Goal: Task Accomplishment & Management: Complete application form

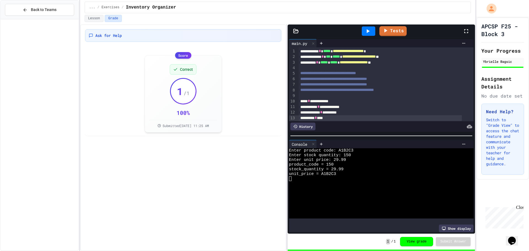
scroll to position [40, 0]
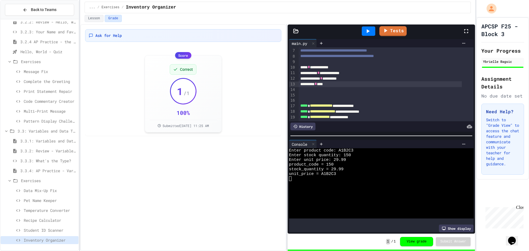
click at [50, 157] on div "3.3.3: What's the Type?" at bounding box center [40, 161] width 78 height 8
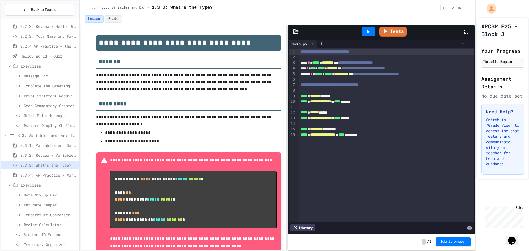
click at [329, 63] on span "********" at bounding box center [328, 63] width 12 height 4
click at [336, 70] on span "*******" at bounding box center [332, 68] width 10 height 4
click at [346, 74] on span "**********" at bounding box center [341, 74] width 14 height 4
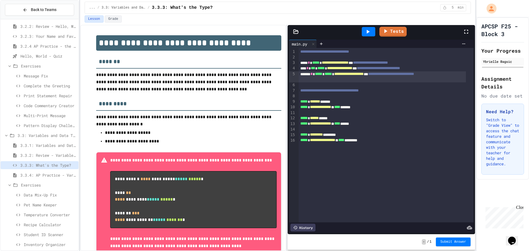
click at [365, 28] on div at bounding box center [368, 31] width 13 height 9
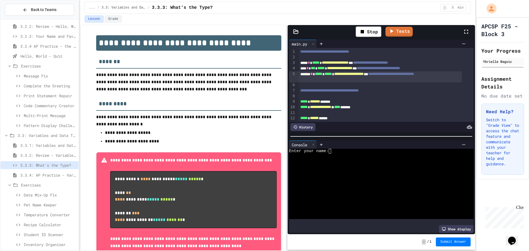
click at [338, 167] on div at bounding box center [377, 169] width 176 height 5
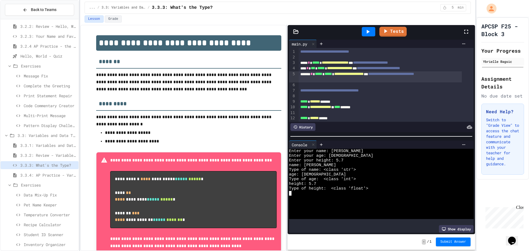
click at [397, 37] on div "Tests" at bounding box center [383, 31] width 159 height 15
click at [395, 33] on link "Tests" at bounding box center [392, 32] width 27 height 10
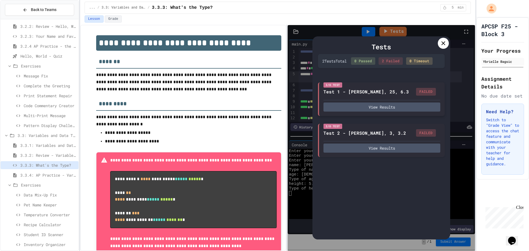
click at [375, 113] on div "I/O Test Test 1 - [PERSON_NAME], 25, 6.3 FAILED View Results" at bounding box center [381, 99] width 127 height 34
click at [377, 111] on button "View Results" at bounding box center [381, 106] width 117 height 9
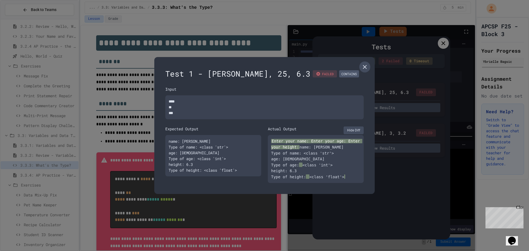
click at [365, 69] on icon at bounding box center [364, 67] width 7 height 7
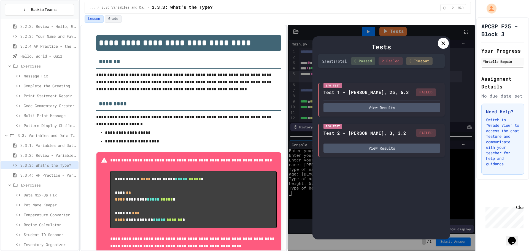
click at [444, 40] on icon at bounding box center [443, 43] width 7 height 7
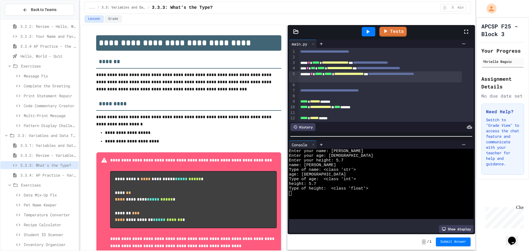
click at [333, 85] on div at bounding box center [386, 85] width 175 height 6
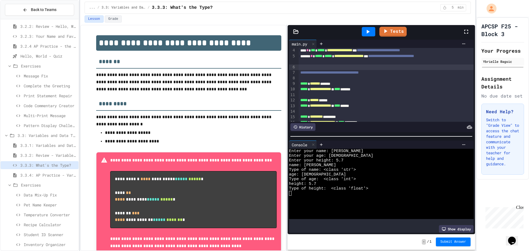
scroll to position [28, 0]
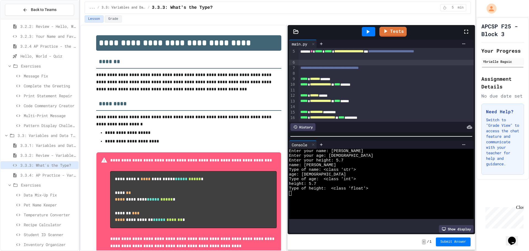
click at [319, 87] on div at bounding box center [386, 90] width 175 height 6
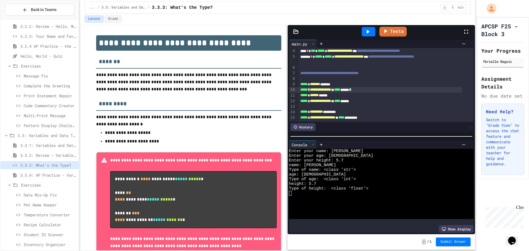
click at [316, 104] on div at bounding box center [386, 107] width 175 height 6
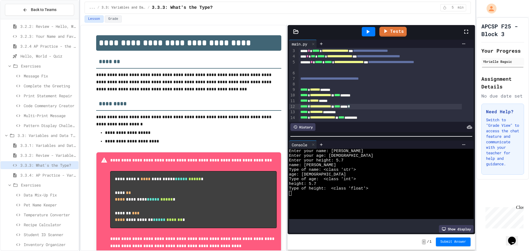
click at [331, 104] on span "**********" at bounding box center [320, 106] width 21 height 4
click at [353, 109] on div "***** * ********* *********" at bounding box center [380, 112] width 163 height 6
click at [335, 115] on span "**********" at bounding box center [322, 117] width 25 height 4
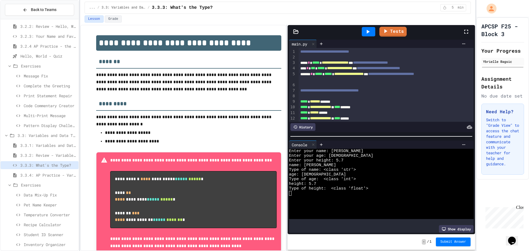
click at [371, 29] on div at bounding box center [368, 31] width 13 height 9
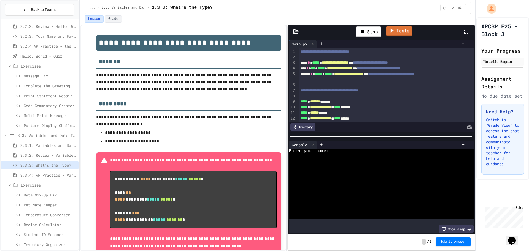
click at [391, 31] on icon at bounding box center [392, 31] width 3 height 4
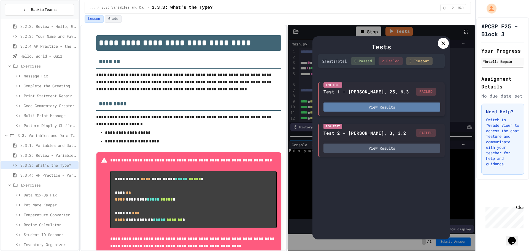
click at [398, 108] on button "View Results" at bounding box center [381, 106] width 117 height 9
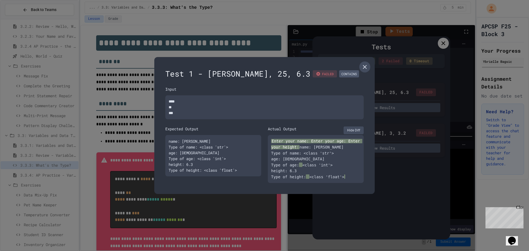
type textarea "*"
click at [362, 64] on icon at bounding box center [364, 67] width 7 height 7
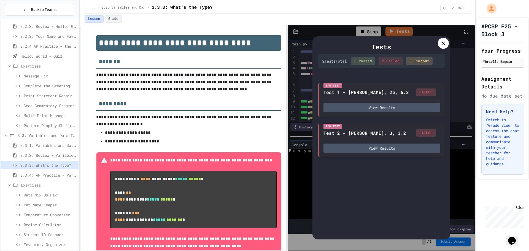
click at [441, 43] on icon at bounding box center [443, 43] width 7 height 7
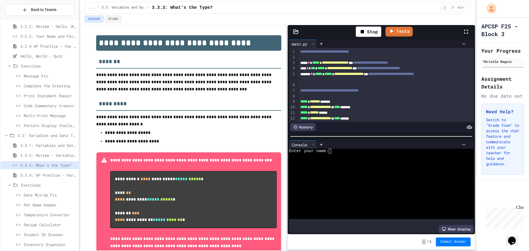
scroll to position [18, 0]
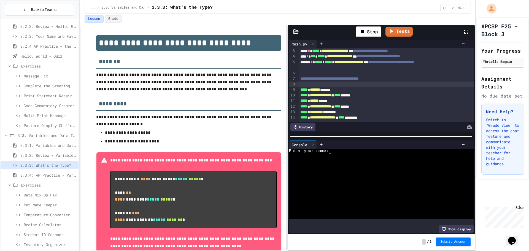
click at [361, 82] on div at bounding box center [386, 85] width 175 height 6
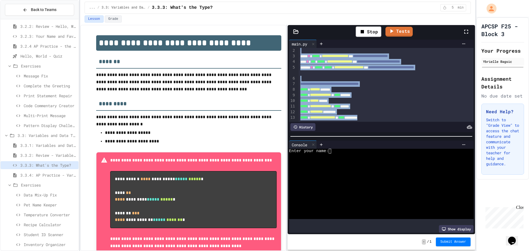
scroll to position [0, 0]
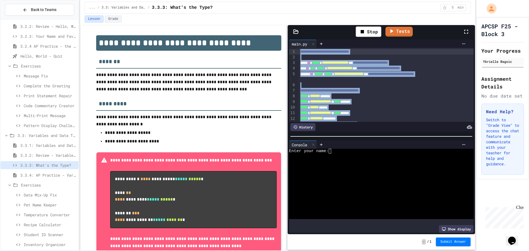
drag, startPoint x: 386, startPoint y: 111, endPoint x: 292, endPoint y: 43, distance: 115.8
click at [292, 43] on div "**********" at bounding box center [381, 86] width 185 height 93
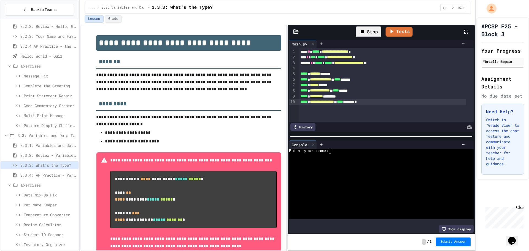
click at [380, 27] on div "Stop" at bounding box center [369, 31] width 26 height 10
click at [380, 30] on div "Stop Tests" at bounding box center [383, 32] width 159 height 16
click at [365, 27] on div at bounding box center [368, 31] width 13 height 9
click at [345, 158] on div at bounding box center [377, 160] width 176 height 5
type textarea "*"
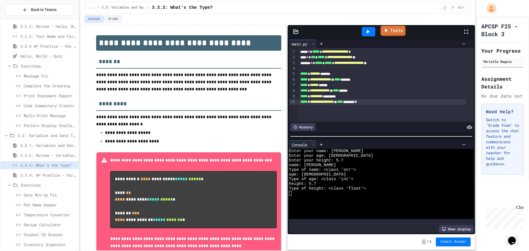
click at [385, 31] on icon at bounding box center [386, 30] width 6 height 7
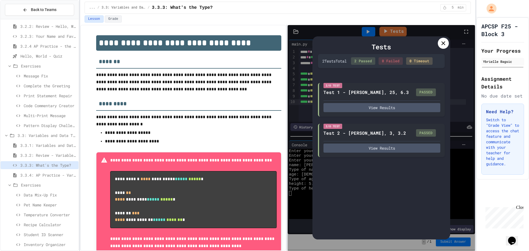
click at [441, 45] on icon at bounding box center [443, 43] width 7 height 7
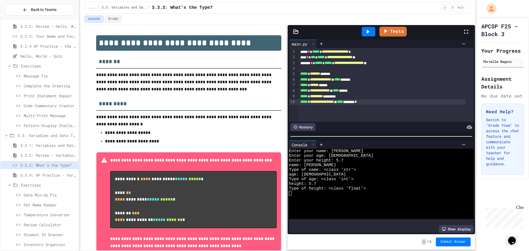
click at [455, 243] on span "Submit Answer" at bounding box center [453, 242] width 26 height 4
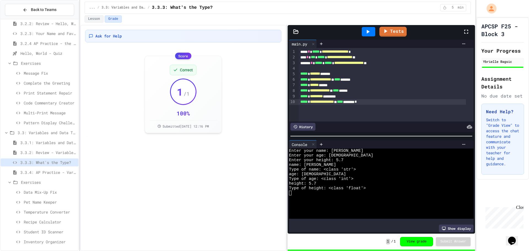
scroll to position [363, 0]
